Goal: Information Seeking & Learning: Learn about a topic

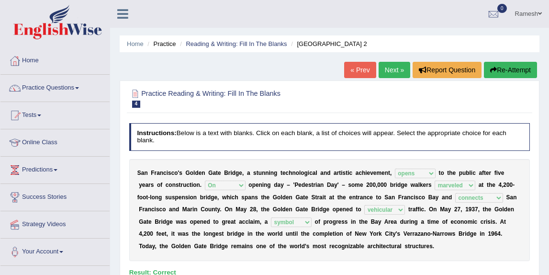
select select "opens"
select select "On"
select select "marveled"
select select "connects"
select select "vehicular"
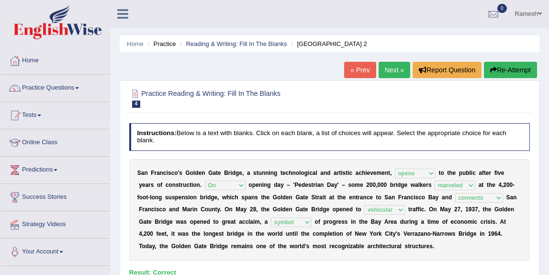
select select "symbol"
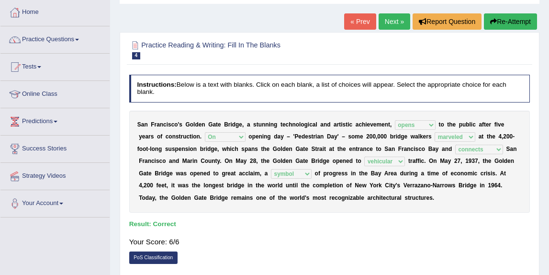
scroll to position [47, 0]
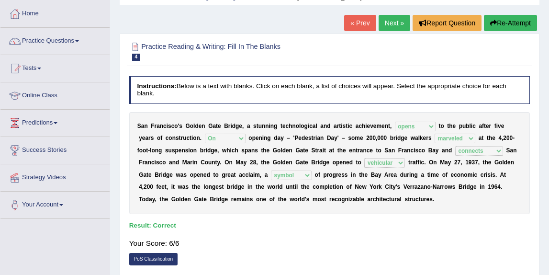
click at [387, 26] on link "Next »" at bounding box center [394, 23] width 32 height 16
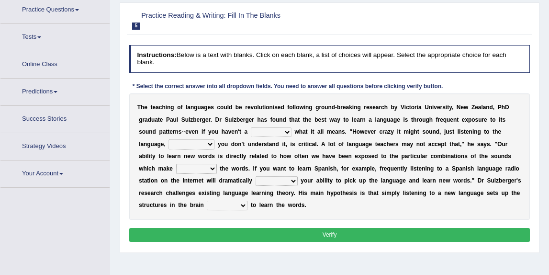
scroll to position [85, 0]
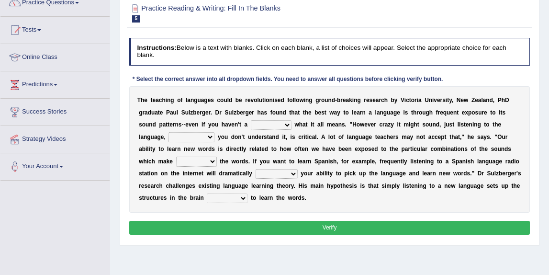
click at [282, 125] on select "dew claw clue due" at bounding box center [271, 125] width 41 height 10
select select "clue"
click at [251, 120] on select "dew claw clue due" at bounding box center [271, 125] width 41 height 10
click at [208, 136] on select "but also all together even though if so" at bounding box center [191, 137] width 46 height 10
select select "even though"
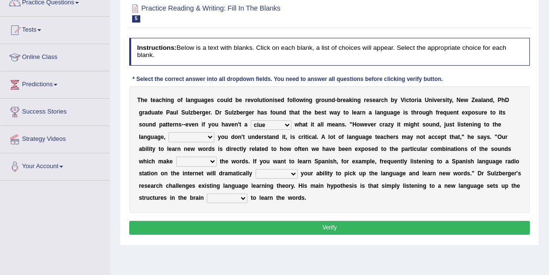
click at [168, 132] on select "but also all together even though if so" at bounding box center [191, 137] width 46 height 10
click at [208, 162] on select "down up of on" at bounding box center [196, 161] width 41 height 10
click at [204, 160] on select "down up of on" at bounding box center [196, 161] width 41 height 10
select select "up"
click at [176, 156] on select "down up of on" at bounding box center [196, 161] width 41 height 10
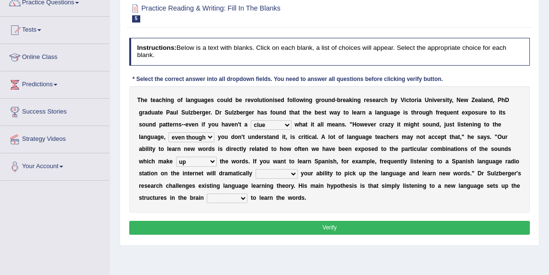
click at [269, 175] on select "evaluate exaggerate describe boost" at bounding box center [276, 174] width 42 height 10
select select "boost"
click at [255, 169] on select "evaluate exaggerate describe boost" at bounding box center [276, 174] width 42 height 10
click at [231, 196] on select "requiring required directed to require" at bounding box center [227, 198] width 41 height 10
click at [232, 200] on select "requiring required directed to require" at bounding box center [227, 198] width 41 height 10
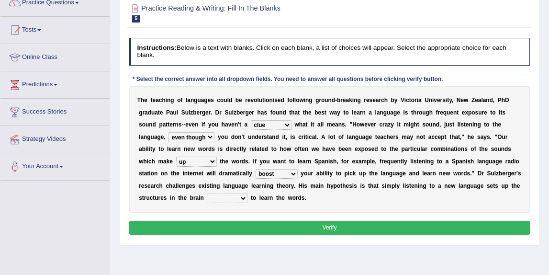
select select "directed"
click at [207, 193] on select "requiring required directed to require" at bounding box center [227, 198] width 41 height 10
click at [252, 221] on button "Verify" at bounding box center [329, 228] width 401 height 14
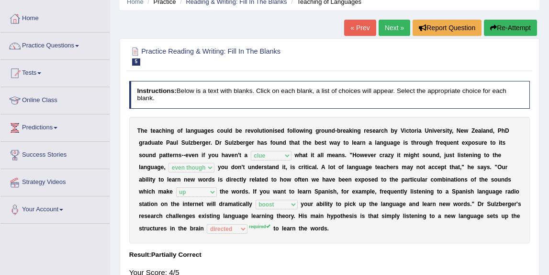
scroll to position [0, 0]
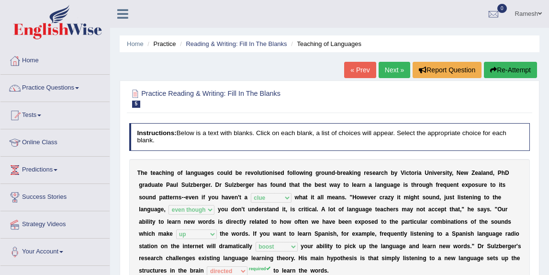
click at [395, 68] on link "Next »" at bounding box center [394, 70] width 32 height 16
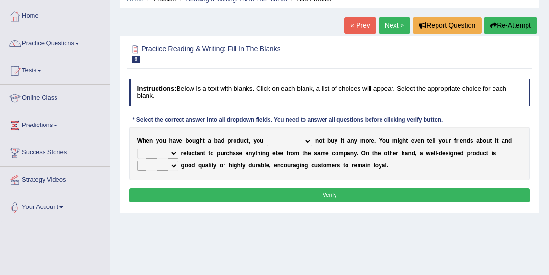
scroll to position [51, 0]
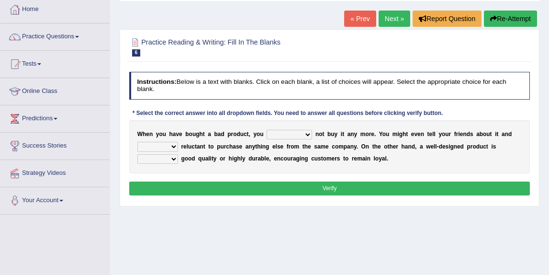
click at [305, 134] on select "would have should have should" at bounding box center [288, 135] width 45 height 10
select select "would"
click at [266, 130] on select "would have should have should" at bounding box center [288, 135] width 45 height 10
click at [165, 145] on select "is are be being" at bounding box center [157, 147] width 41 height 10
select select "being"
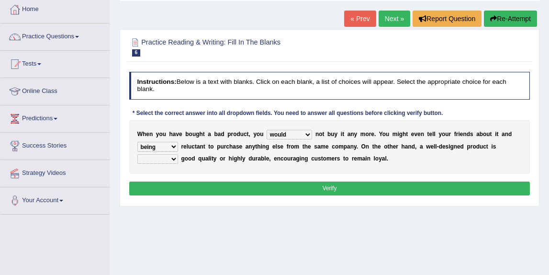
click at [137, 142] on select "is are be being" at bounding box center [157, 147] width 41 height 10
click at [162, 158] on select "both also neither either" at bounding box center [157, 159] width 41 height 10
click at [137, 154] on select "both also neither either" at bounding box center [157, 159] width 41 height 10
click at [168, 157] on select "both also neither either" at bounding box center [157, 159] width 41 height 10
select select "either"
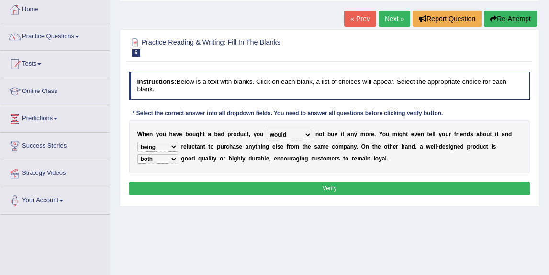
click at [137, 154] on select "both also neither either" at bounding box center [157, 159] width 41 height 10
click at [194, 184] on button "Verify" at bounding box center [329, 188] width 401 height 14
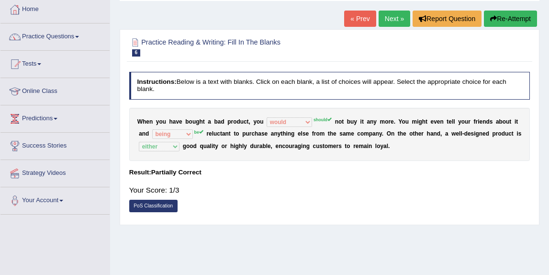
click at [389, 20] on link "Next »" at bounding box center [394, 19] width 32 height 16
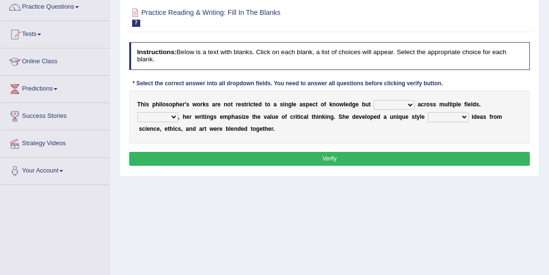
scroll to position [83, 0]
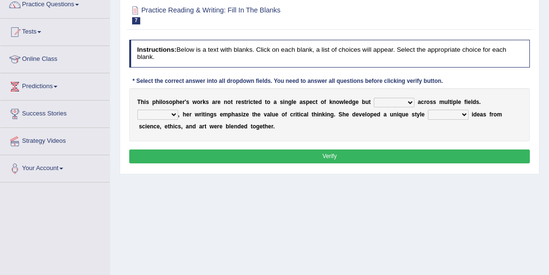
click at [404, 102] on select "constrain contain assemble extend" at bounding box center [394, 103] width 41 height 10
select select "extend"
click at [374, 98] on select "constrain contain assemble extend" at bounding box center [394, 103] width 41 height 10
click at [165, 115] on select "Rather So Moreover Likely" at bounding box center [157, 115] width 41 height 10
select select "Moreover"
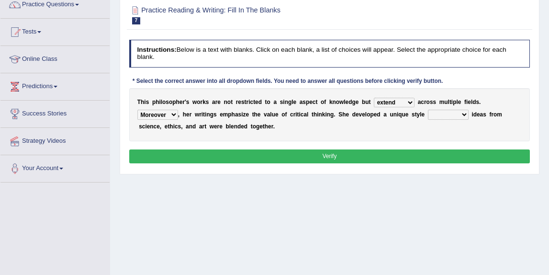
click at [137, 110] on select "Rather So Moreover Likely" at bounding box center [157, 115] width 41 height 10
click at [449, 113] on select "in that that which in which" at bounding box center [448, 115] width 41 height 10
click at [428, 110] on select "in that that which in which" at bounding box center [448, 115] width 41 height 10
click at [460, 112] on select "in that that which in which" at bounding box center [448, 115] width 41 height 10
select select "which"
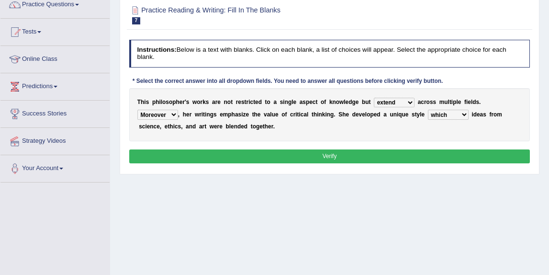
click at [428, 110] on select "in that that which in which" at bounding box center [448, 115] width 41 height 10
click at [400, 158] on button "Verify" at bounding box center [329, 156] width 401 height 14
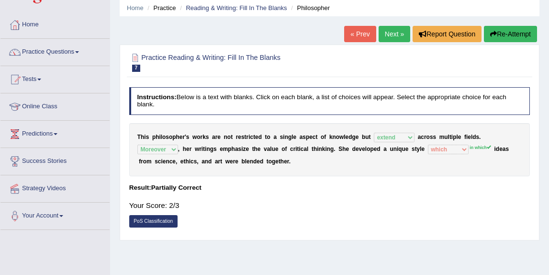
scroll to position [31, 0]
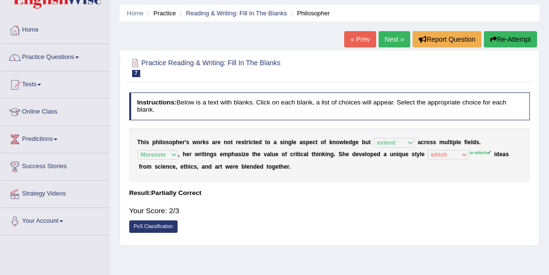
click at [388, 42] on link "Next »" at bounding box center [394, 39] width 32 height 16
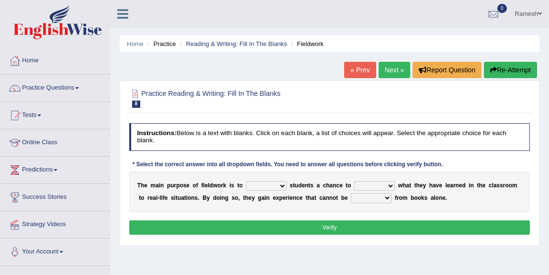
click at [274, 186] on select "resemble stow rave offer" at bounding box center [266, 186] width 41 height 10
select select "offer"
click at [246, 181] on select "resemble stow rave offer" at bounding box center [266, 186] width 41 height 10
click at [372, 186] on select "compare align apply dismount" at bounding box center [374, 186] width 41 height 10
select select "apply"
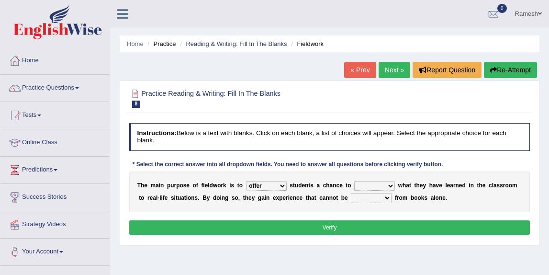
click at [354, 181] on select "compare align apply dismount" at bounding box center [374, 186] width 41 height 10
click at [382, 198] on select "originated prepared obtained touted" at bounding box center [371, 198] width 41 height 10
select select "obtained"
click at [351, 193] on select "originated prepared obtained touted" at bounding box center [371, 198] width 41 height 10
click at [378, 229] on button "Verify" at bounding box center [329, 227] width 401 height 14
